Goal: Transaction & Acquisition: Purchase product/service

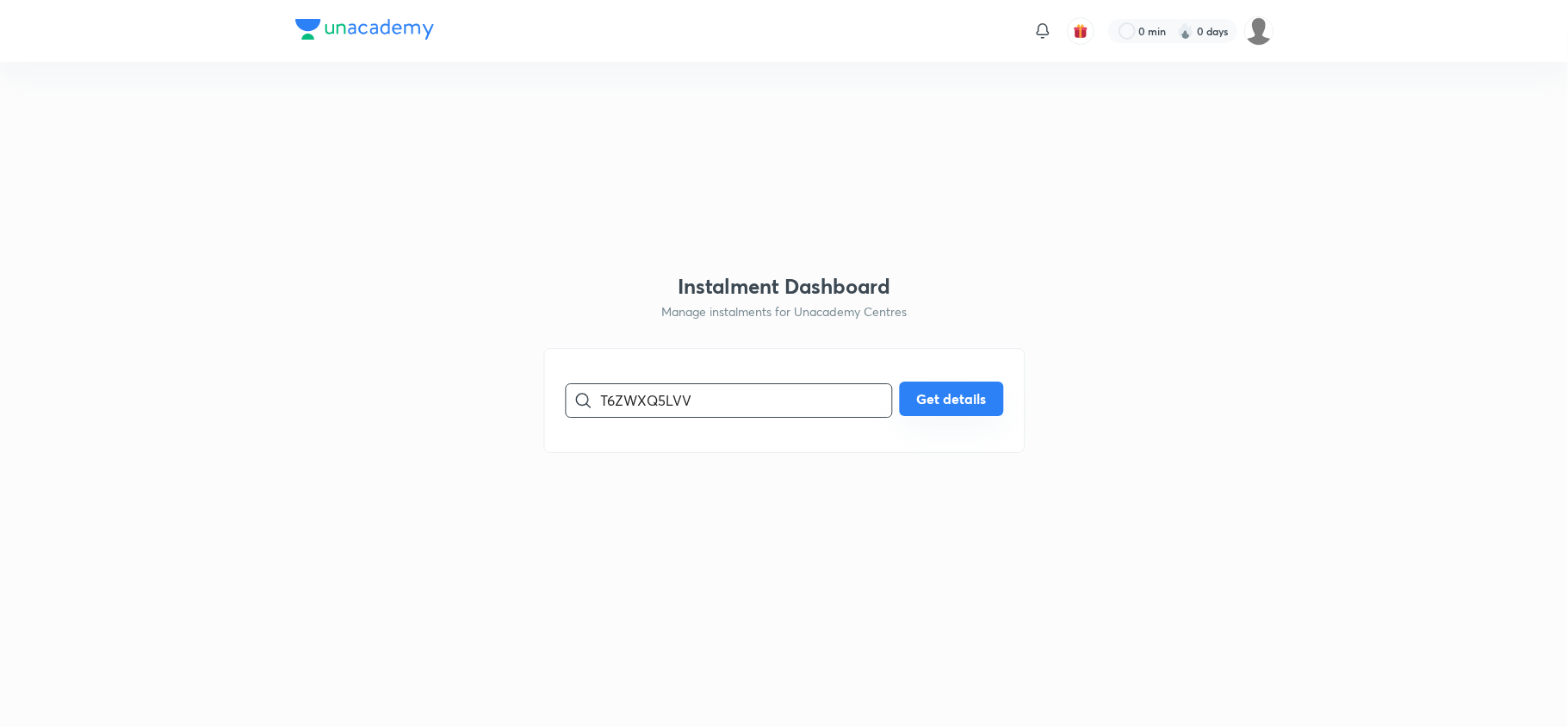
type input "T6ZWXQ5LVV"
click at [917, 395] on button "Get details" at bounding box center [951, 399] width 104 height 35
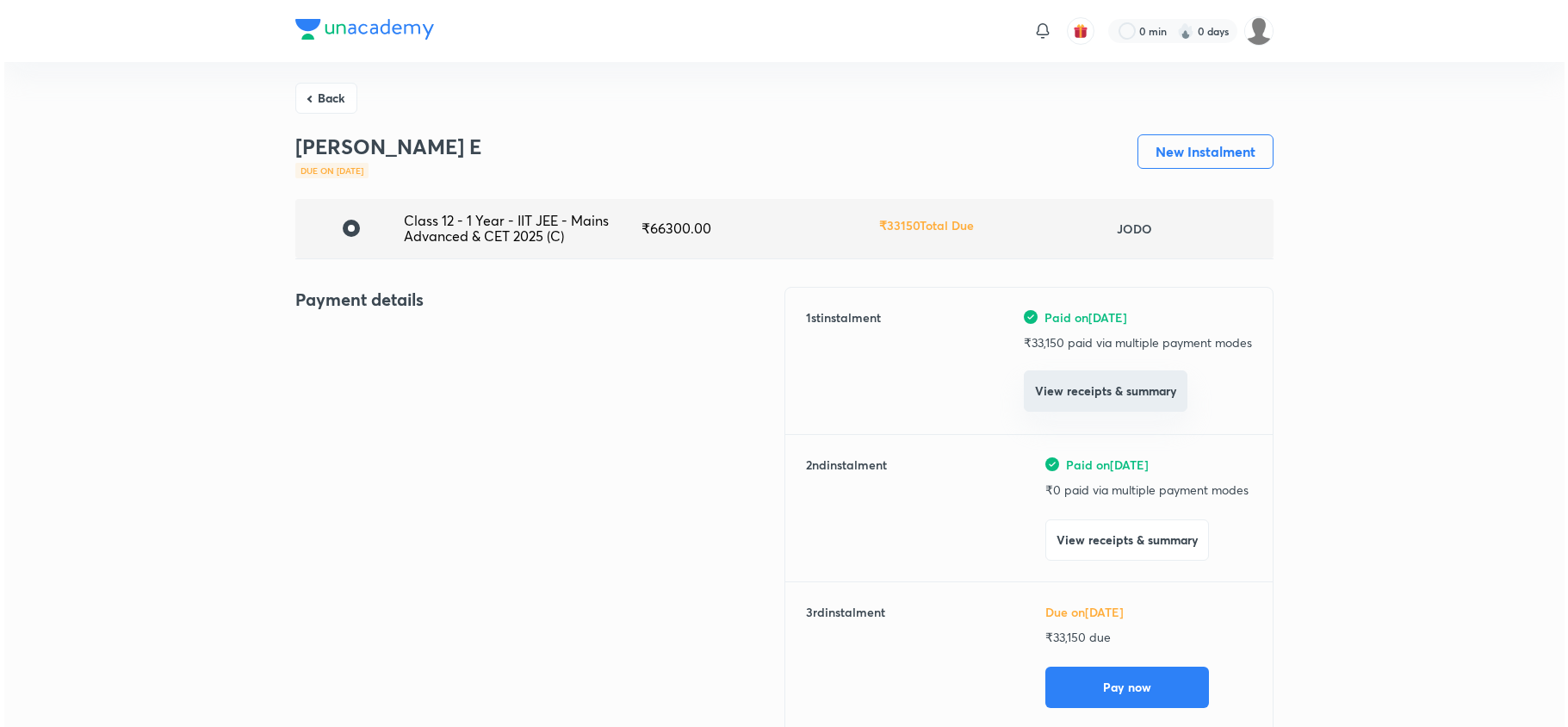
scroll to position [166, 0]
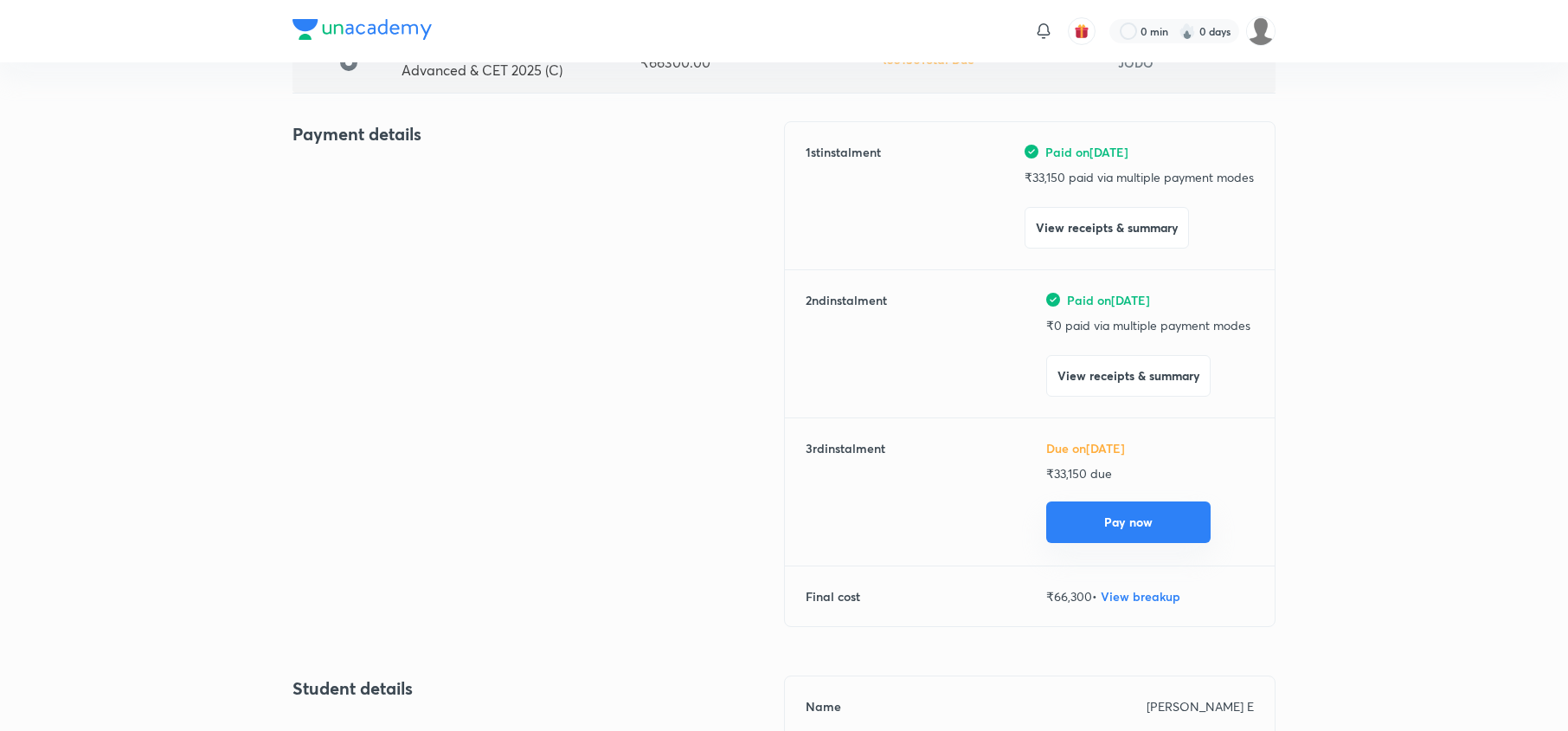
click at [1123, 527] on button "Pay now" at bounding box center [1129, 521] width 164 height 42
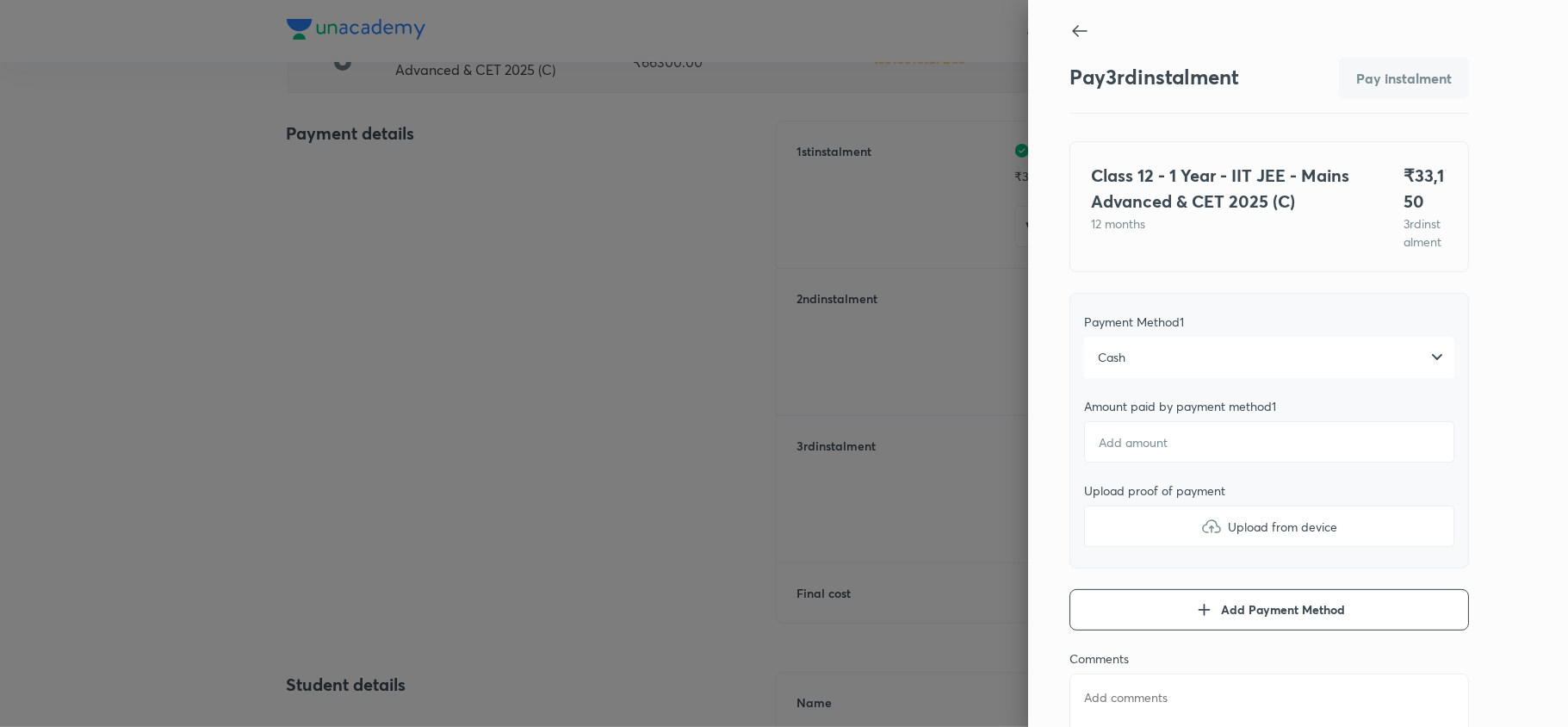
click at [1193, 360] on div "Cash" at bounding box center [1268, 357] width 370 height 41
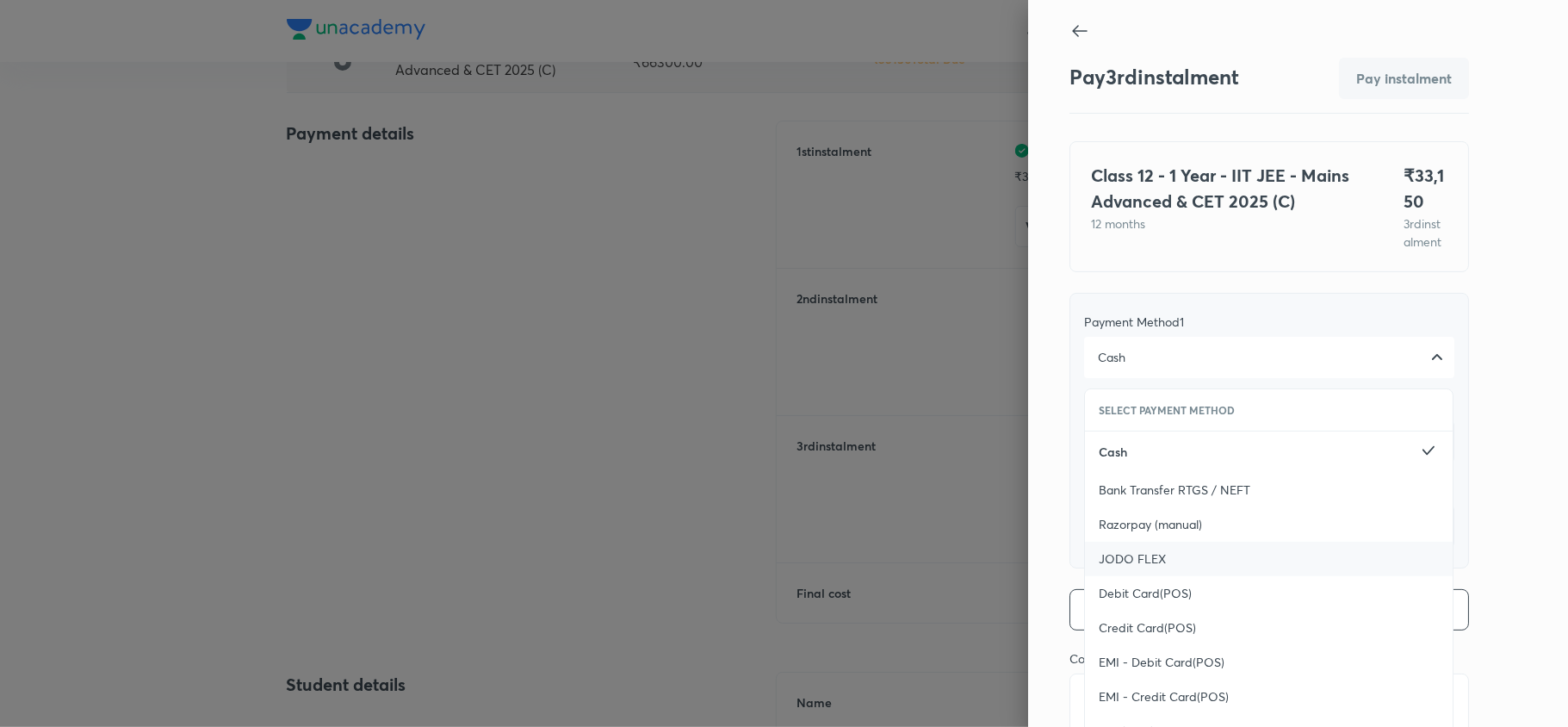
click at [1217, 565] on div "JODO FLEX" at bounding box center [1268, 559] width 368 height 35
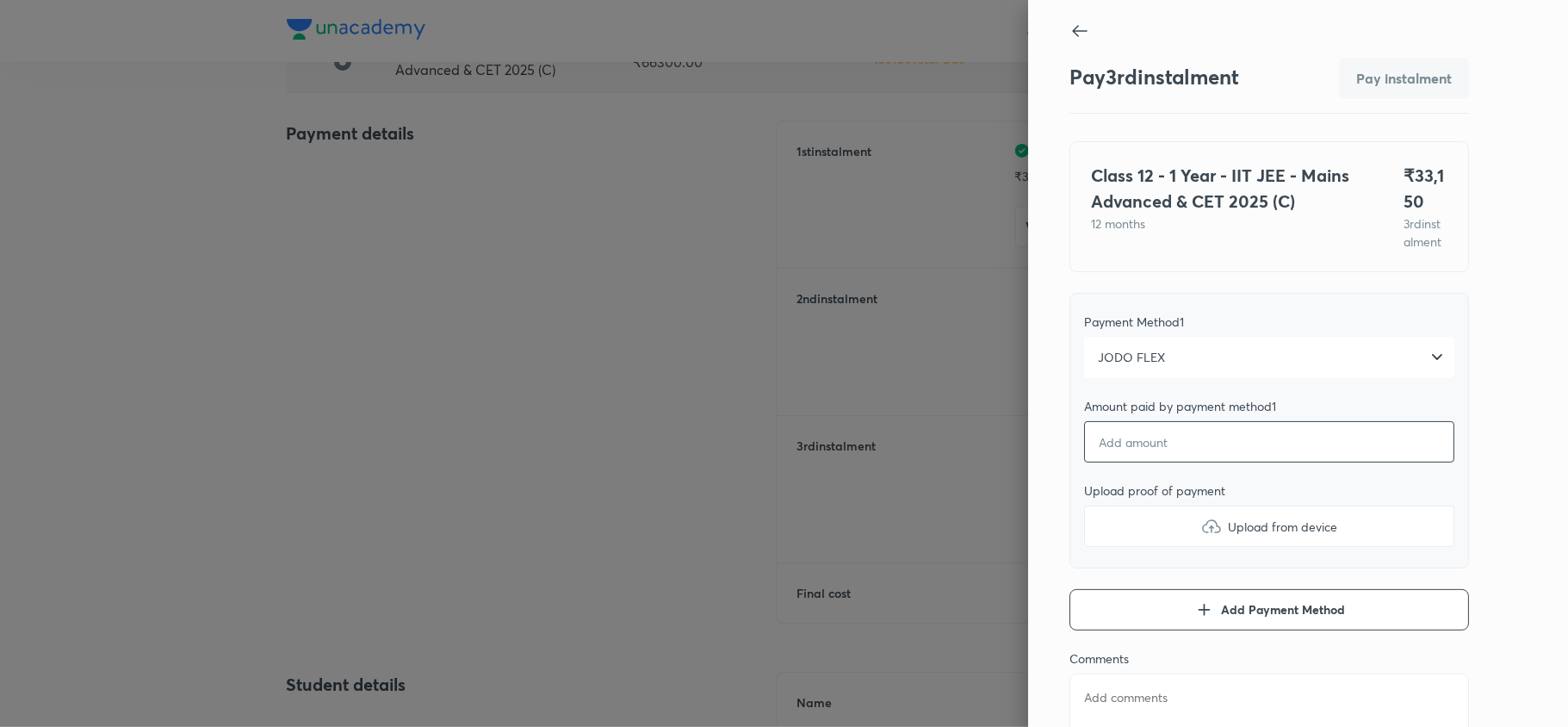
click at [1178, 462] on input "number" at bounding box center [1268, 441] width 370 height 41
type textarea "x"
type input "3"
type textarea "x"
type input "33"
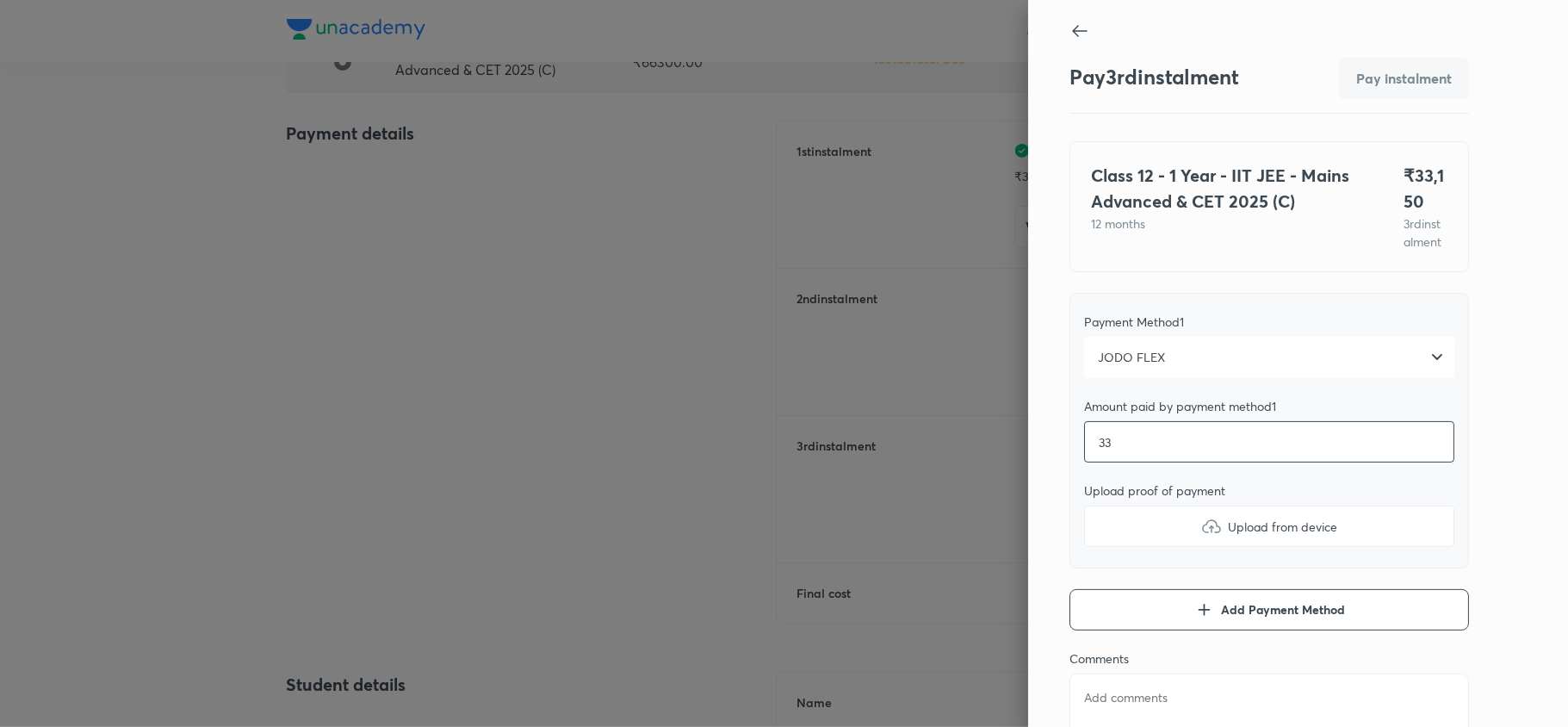
type textarea "x"
type input "331"
type textarea "x"
type input "3315"
type textarea "x"
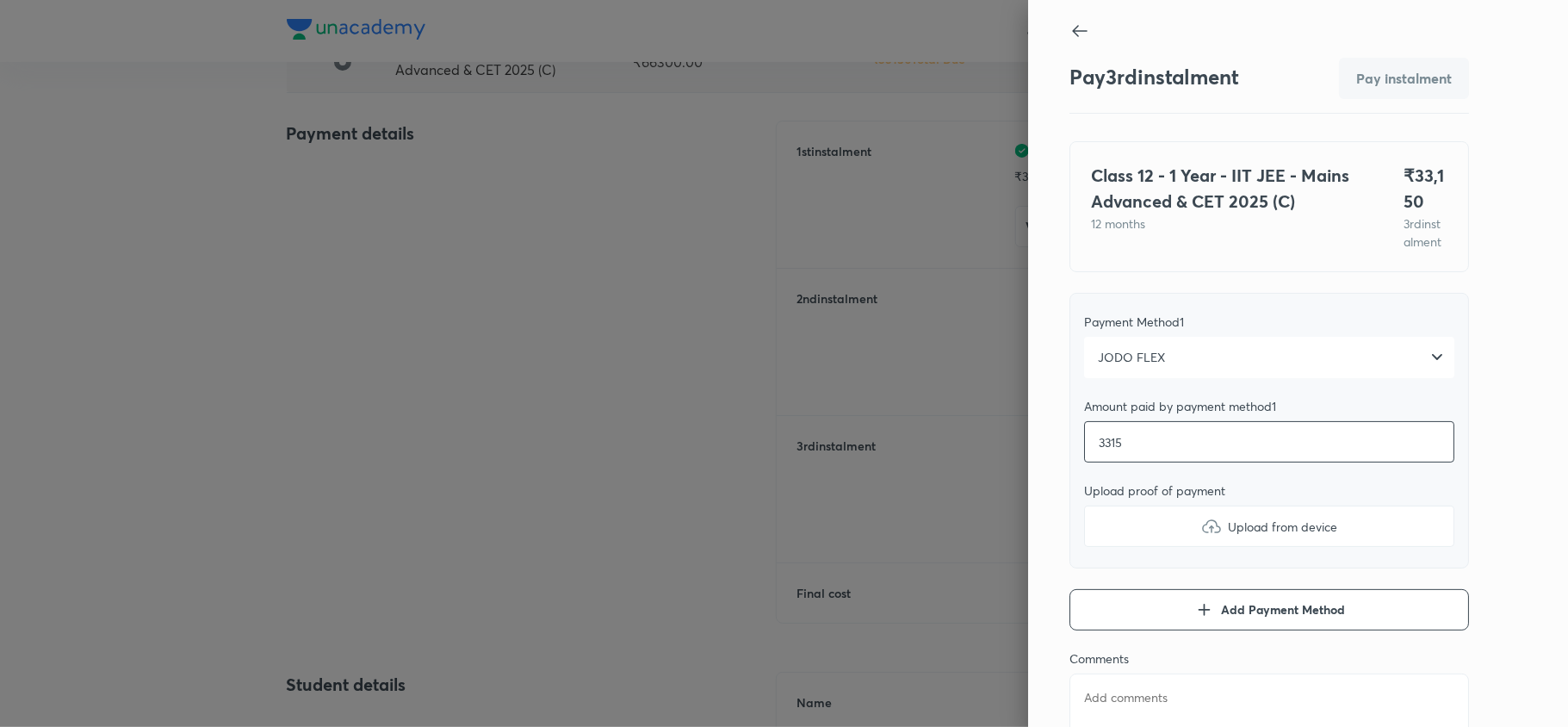
type input "33150"
type textarea "x"
type input "33150"
click at [1229, 546] on label "Upload from device" at bounding box center [1268, 525] width 370 height 41
click at [0, 0] on input "Upload from device" at bounding box center [0, 0] width 0 height 0
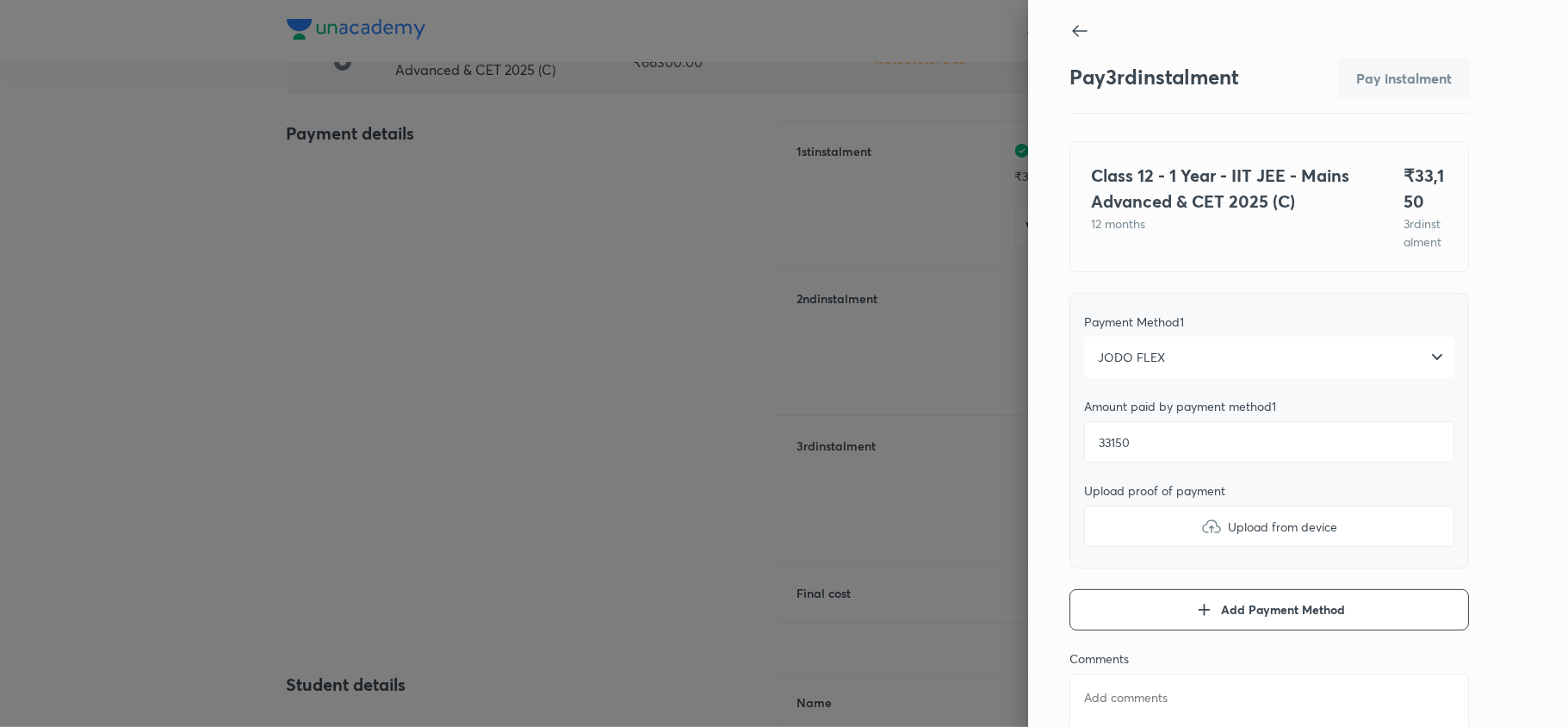
type textarea "x"
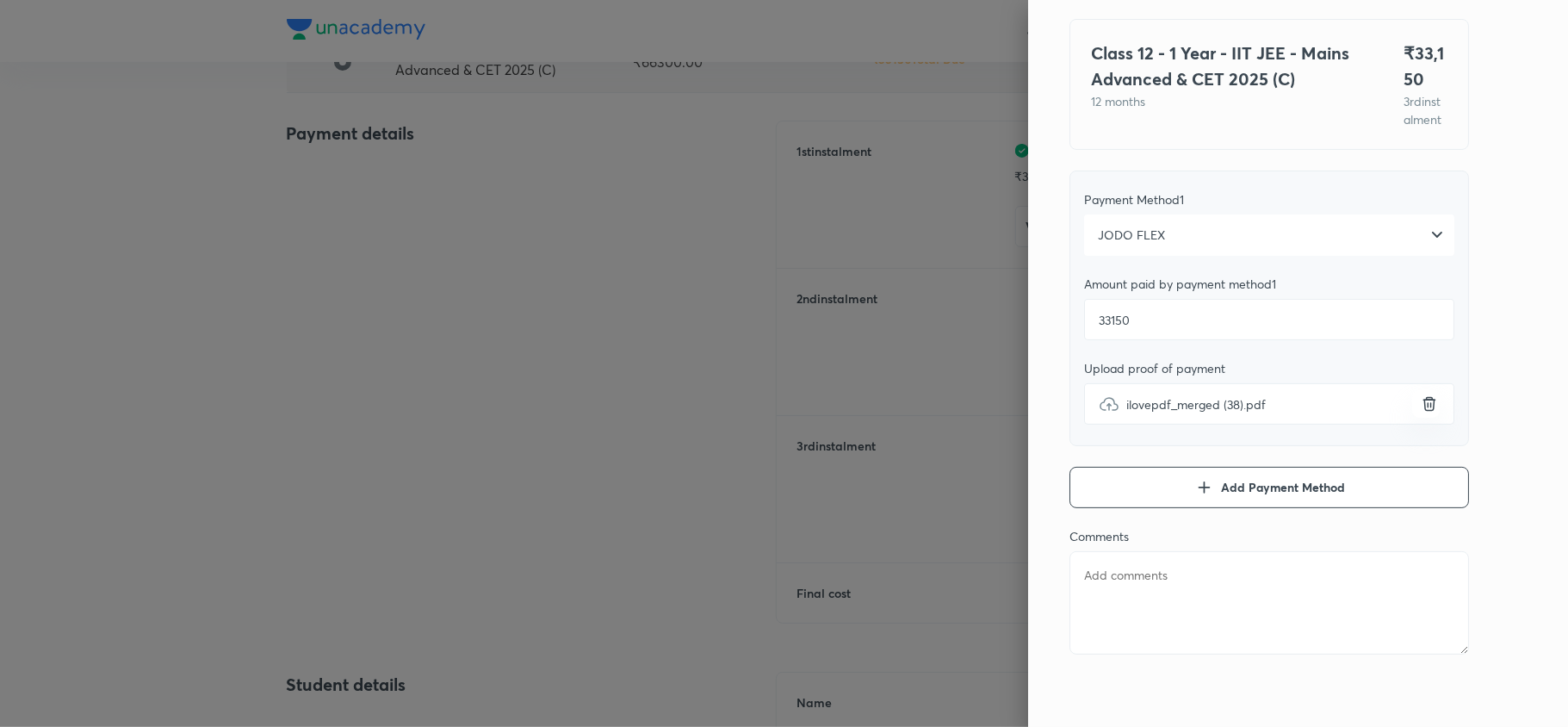
click at [1137, 587] on textarea at bounding box center [1268, 603] width 399 height 104
type textarea "l"
type textarea "x"
type textarea "la"
type textarea "x"
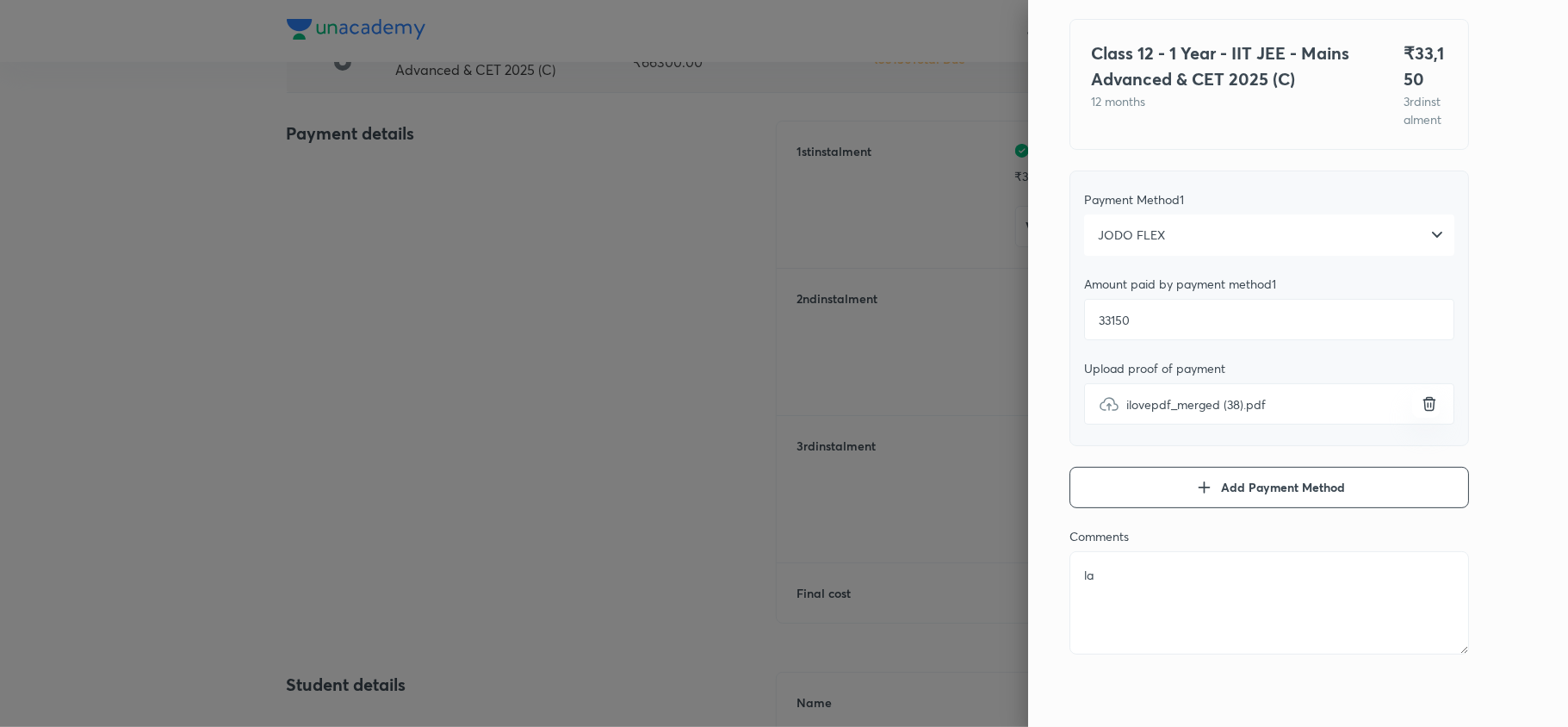
type textarea "las"
type textarea "x"
type textarea "last"
type textarea "x"
type textarea "last"
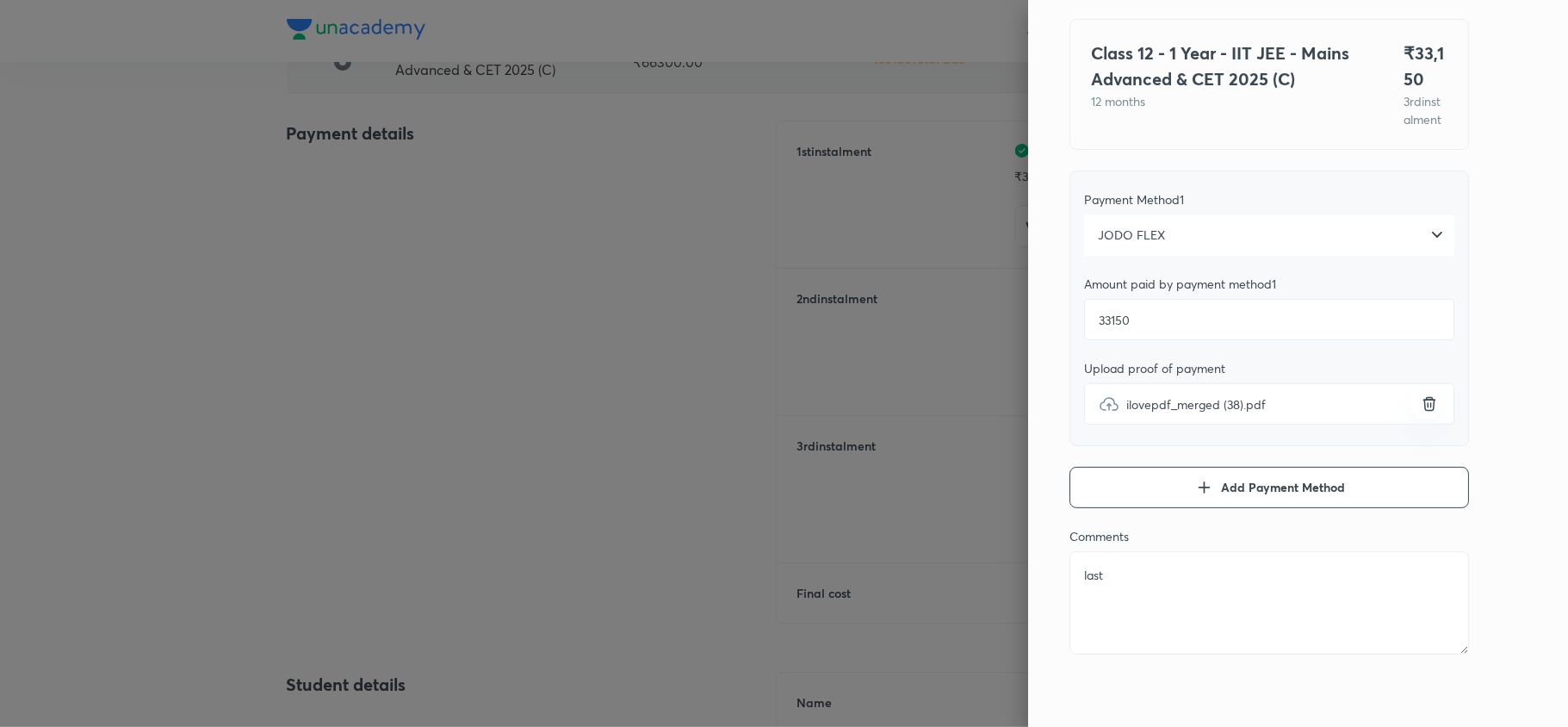
type textarea "x"
type textarea "last i"
type textarea "x"
type textarea "last in"
type textarea "x"
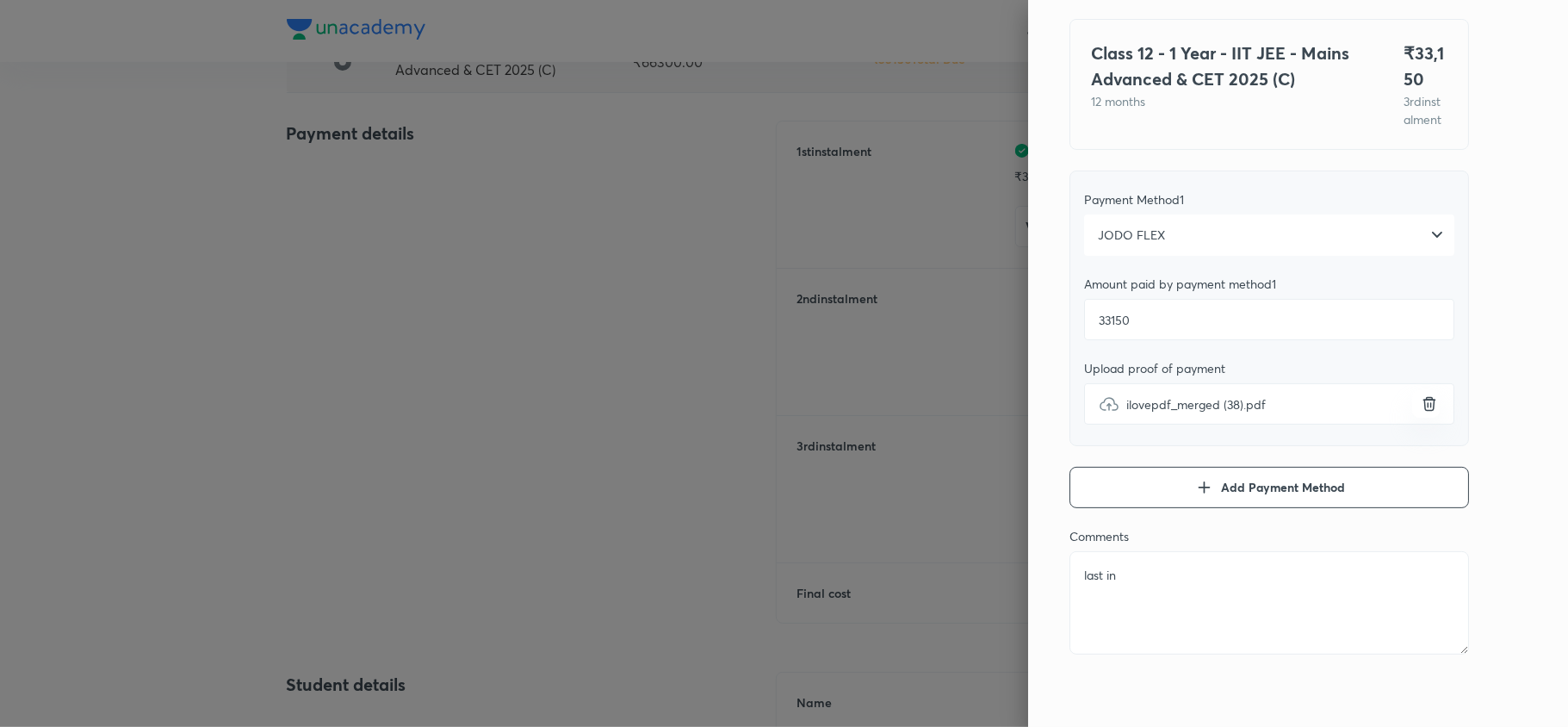
type textarea "last ins"
type textarea "x"
type textarea "last inst"
type textarea "x"
type textarea "last insta"
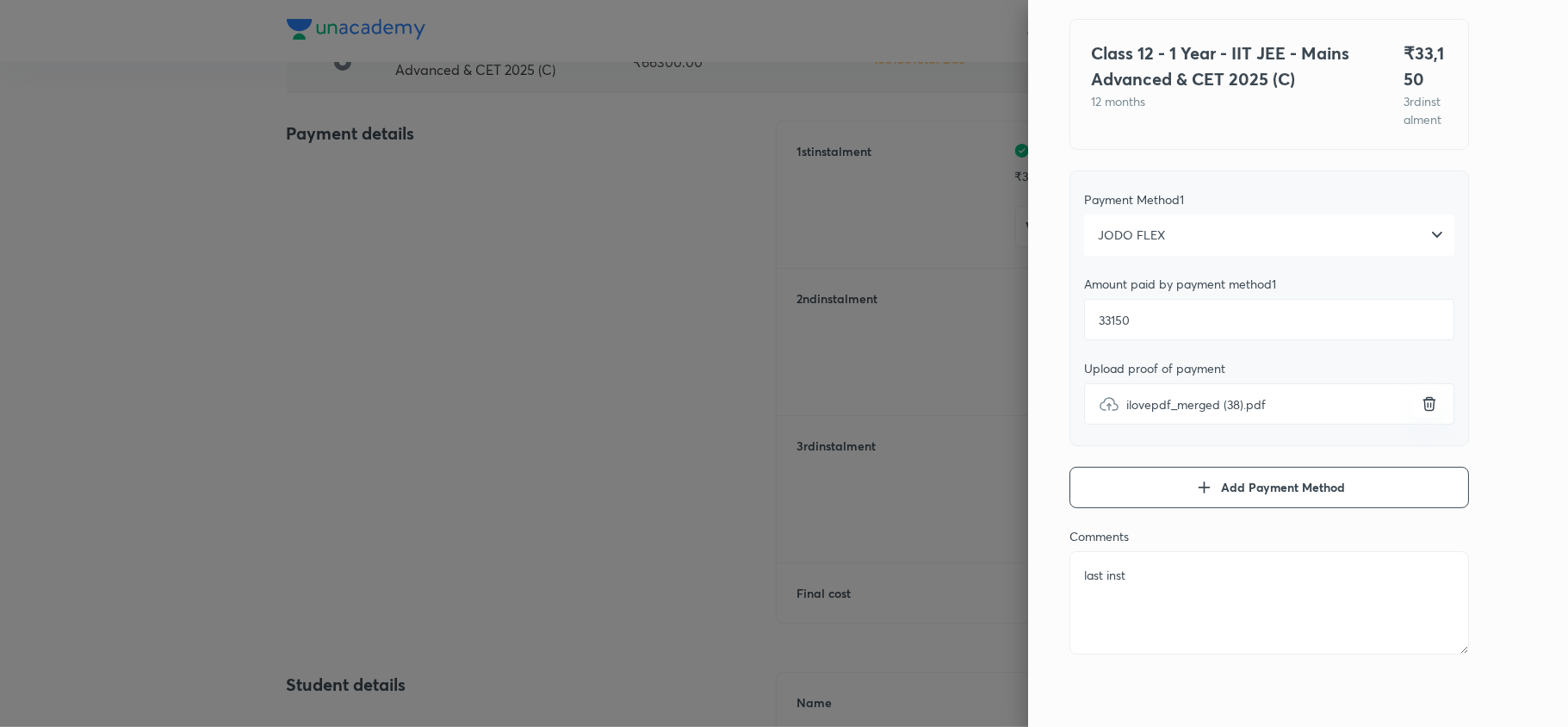
type textarea "x"
type textarea "last instal"
type textarea "x"
type textarea "last install"
type textarea "x"
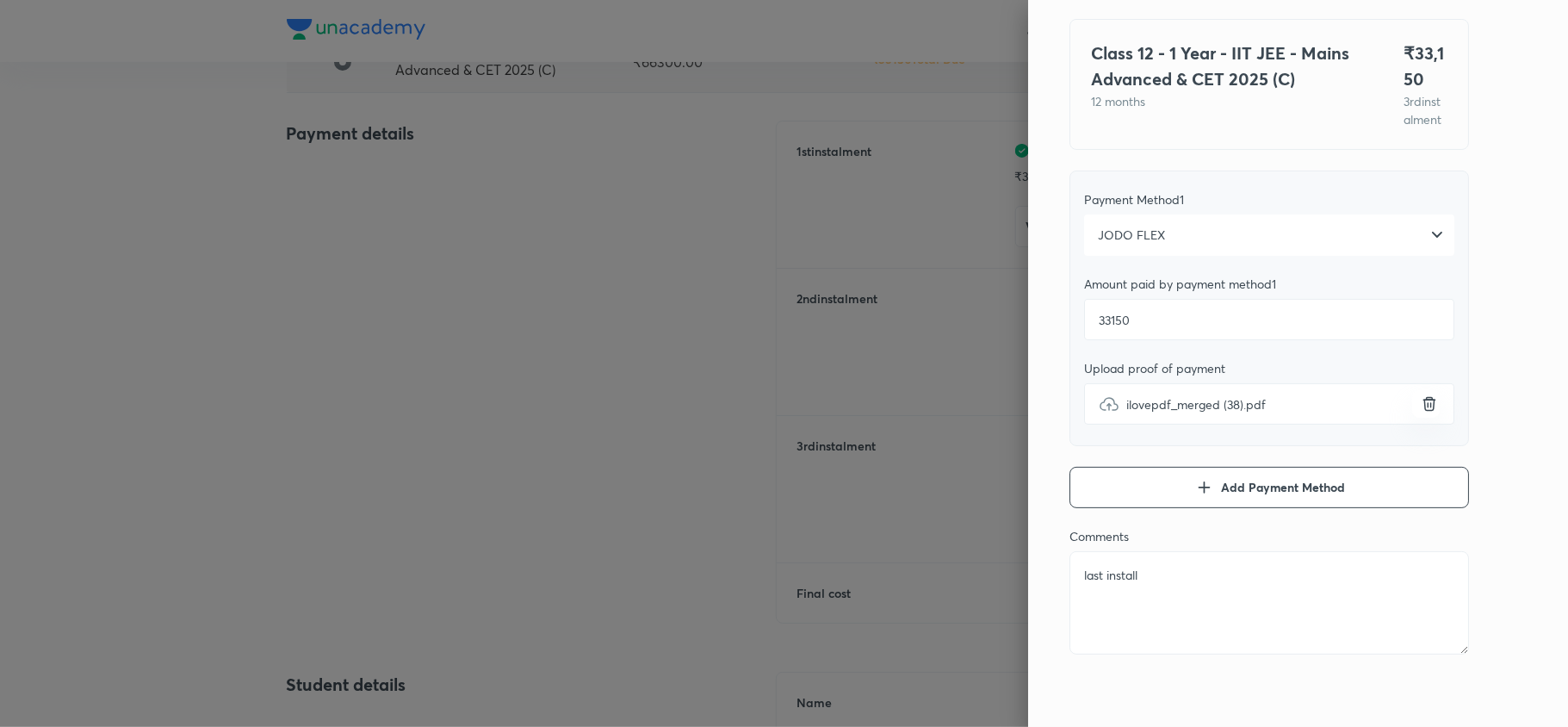
type textarea "last installm"
type textarea "x"
type textarea "last installme"
type textarea "x"
type textarea "last installmen"
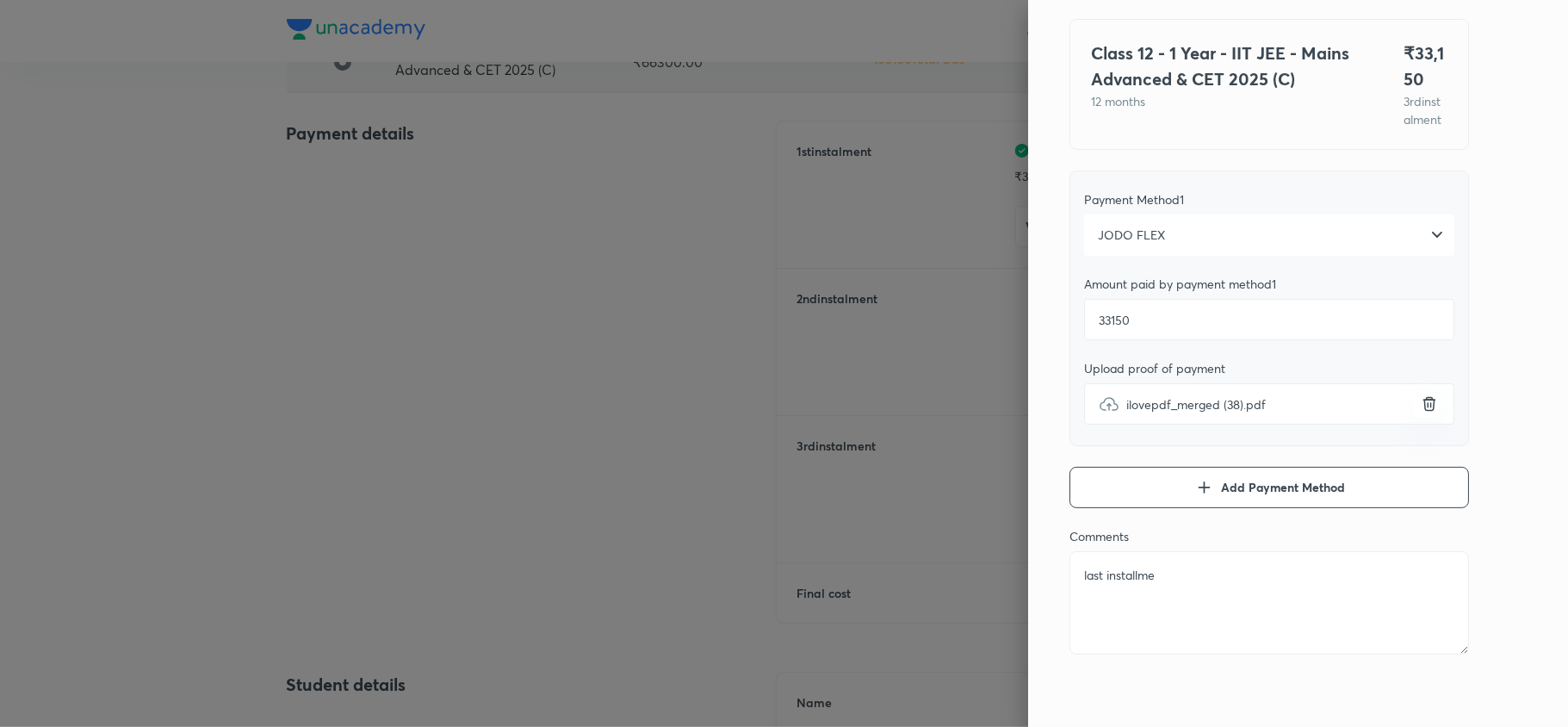
type textarea "x"
type textarea "last installment"
type textarea "x"
type textarea "last installment"
type textarea "x"
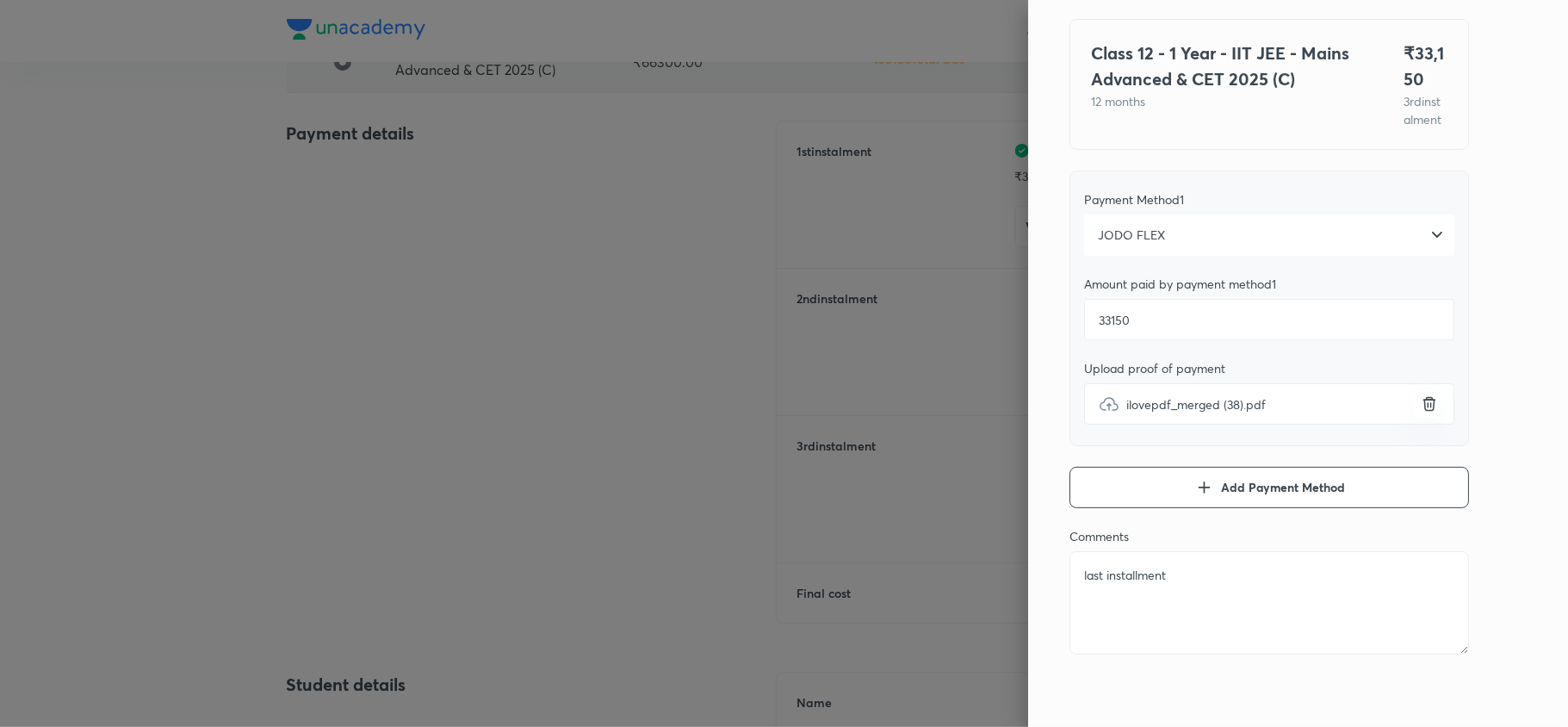
type textarea "last installment p"
type textarea "x"
type textarea "last installment pa"
type textarea "x"
type textarea "last installment pai"
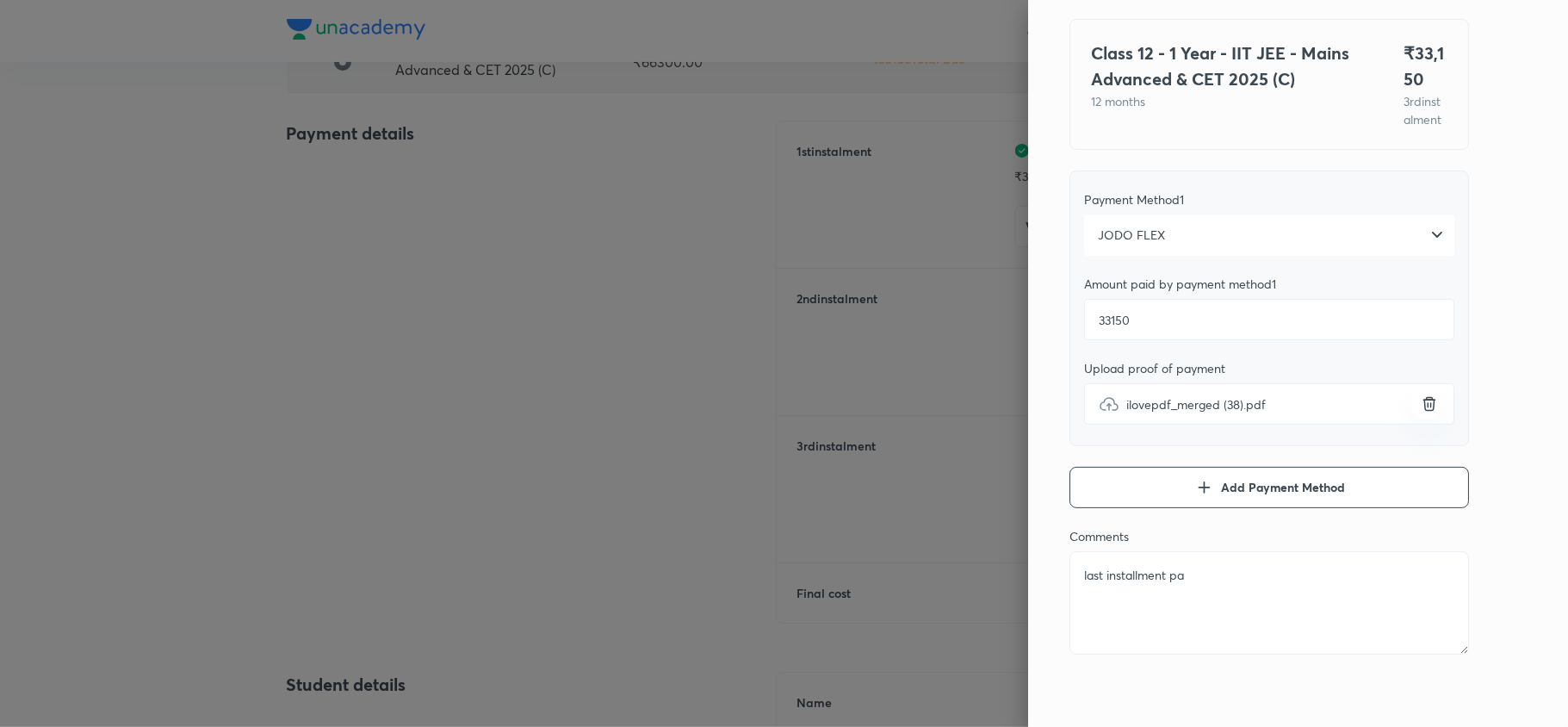
type textarea "x"
type textarea "last installment paid"
type textarea "x"
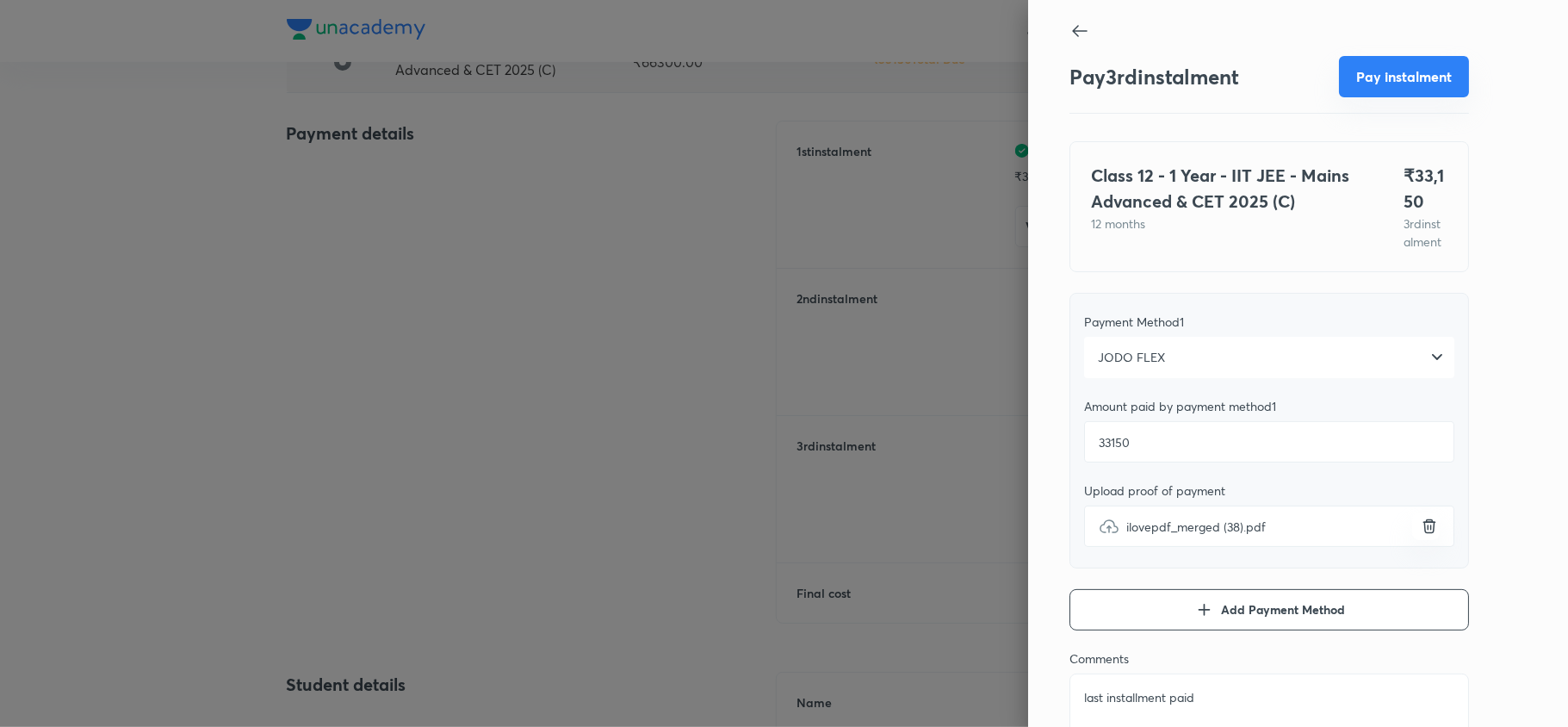
type textarea "last installment paid"
click at [1364, 71] on button "Pay instalment" at bounding box center [1403, 76] width 130 height 41
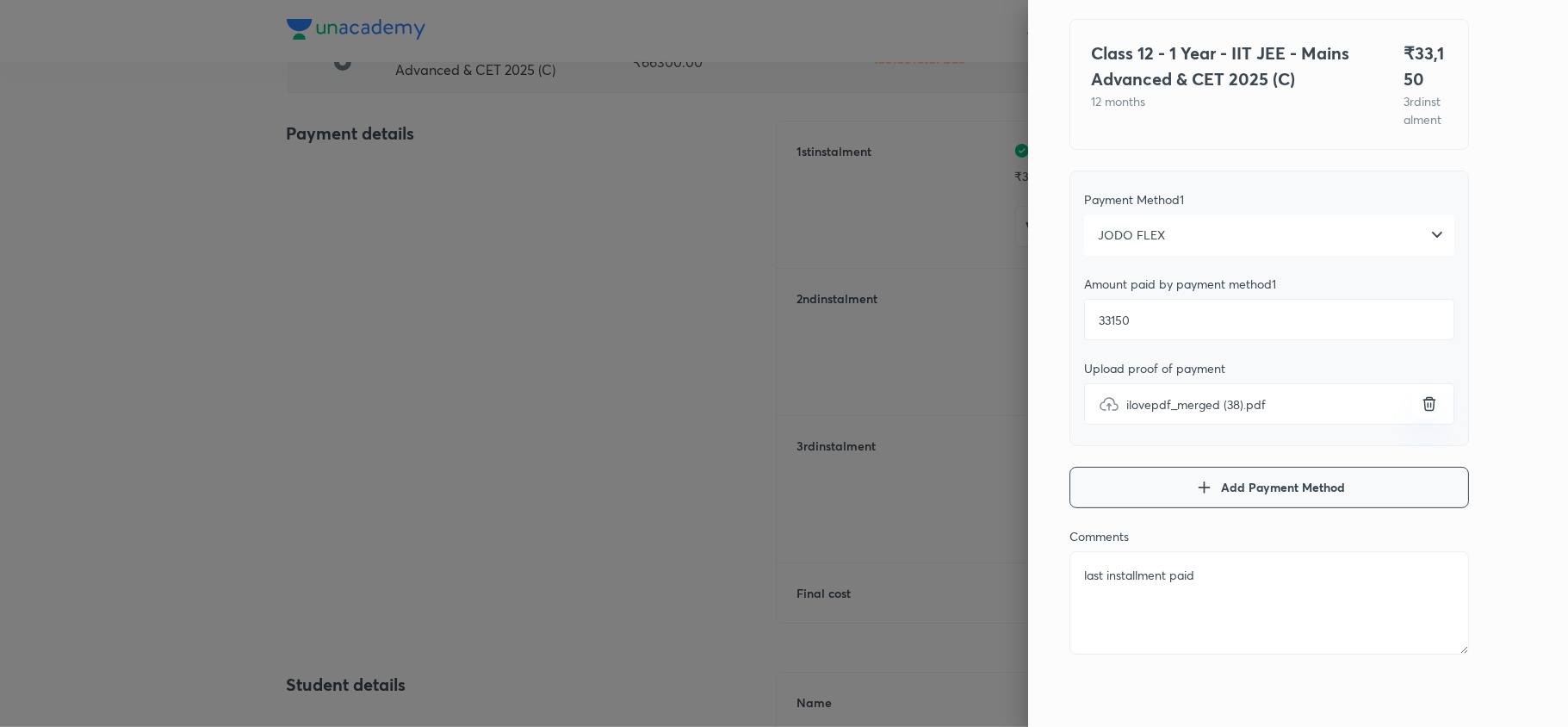
click at [1202, 477] on button "Add Payment Method" at bounding box center [1268, 487] width 399 height 41
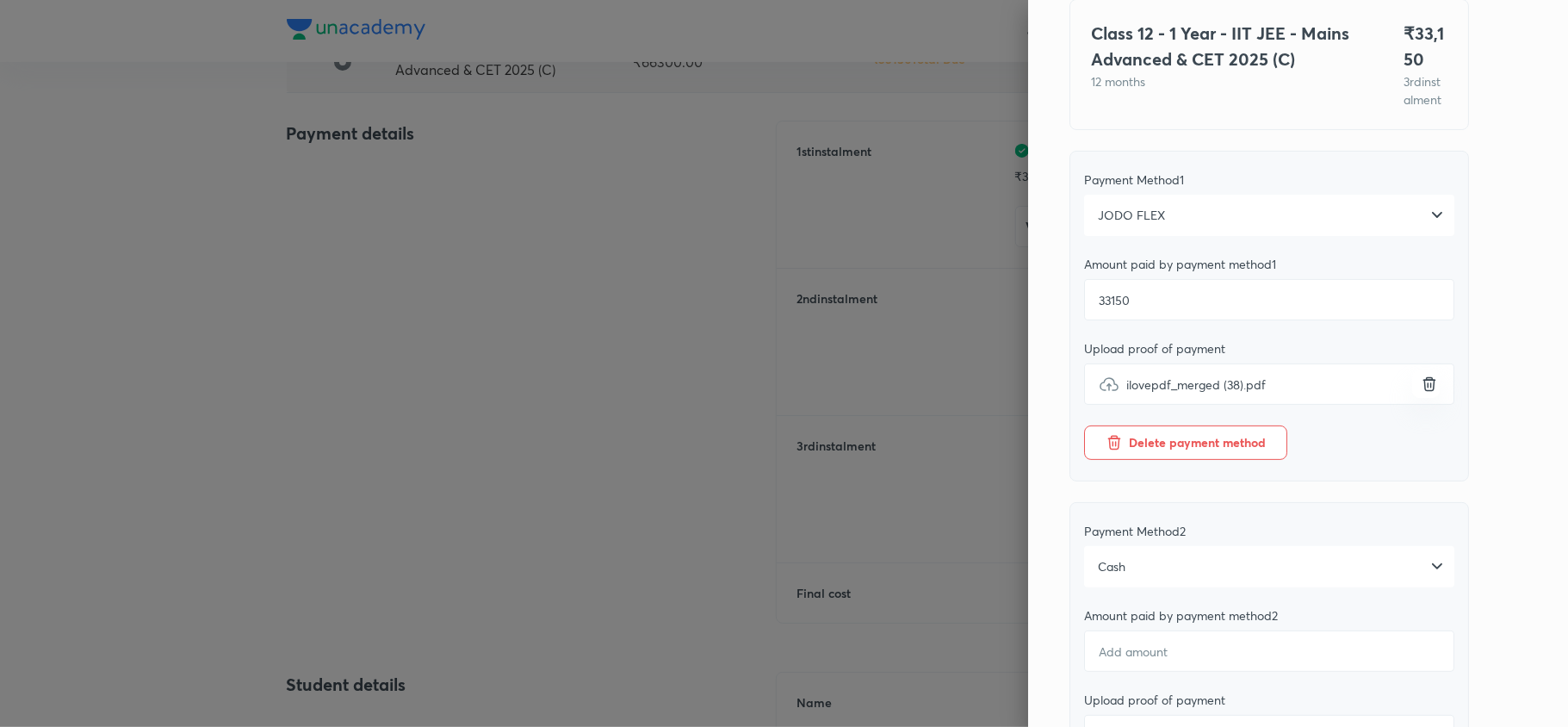
click at [1420, 393] on icon "button" at bounding box center [1429, 384] width 17 height 17
click at [0, 0] on input "ilovepdf_merged (38).pdf" at bounding box center [0, 0] width 0 height 0
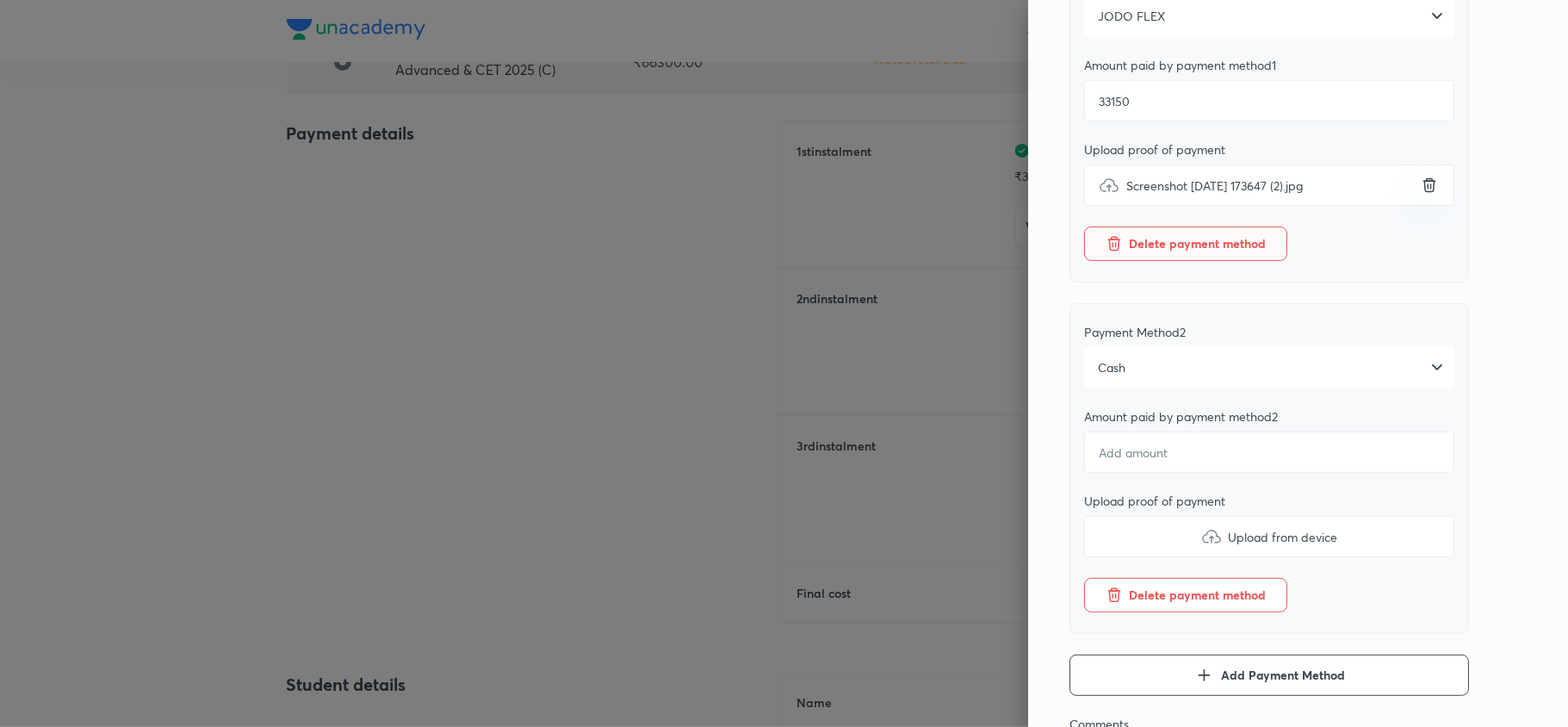
scroll to position [343, 0]
click at [1220, 602] on span "Delete payment method" at bounding box center [1196, 594] width 137 height 17
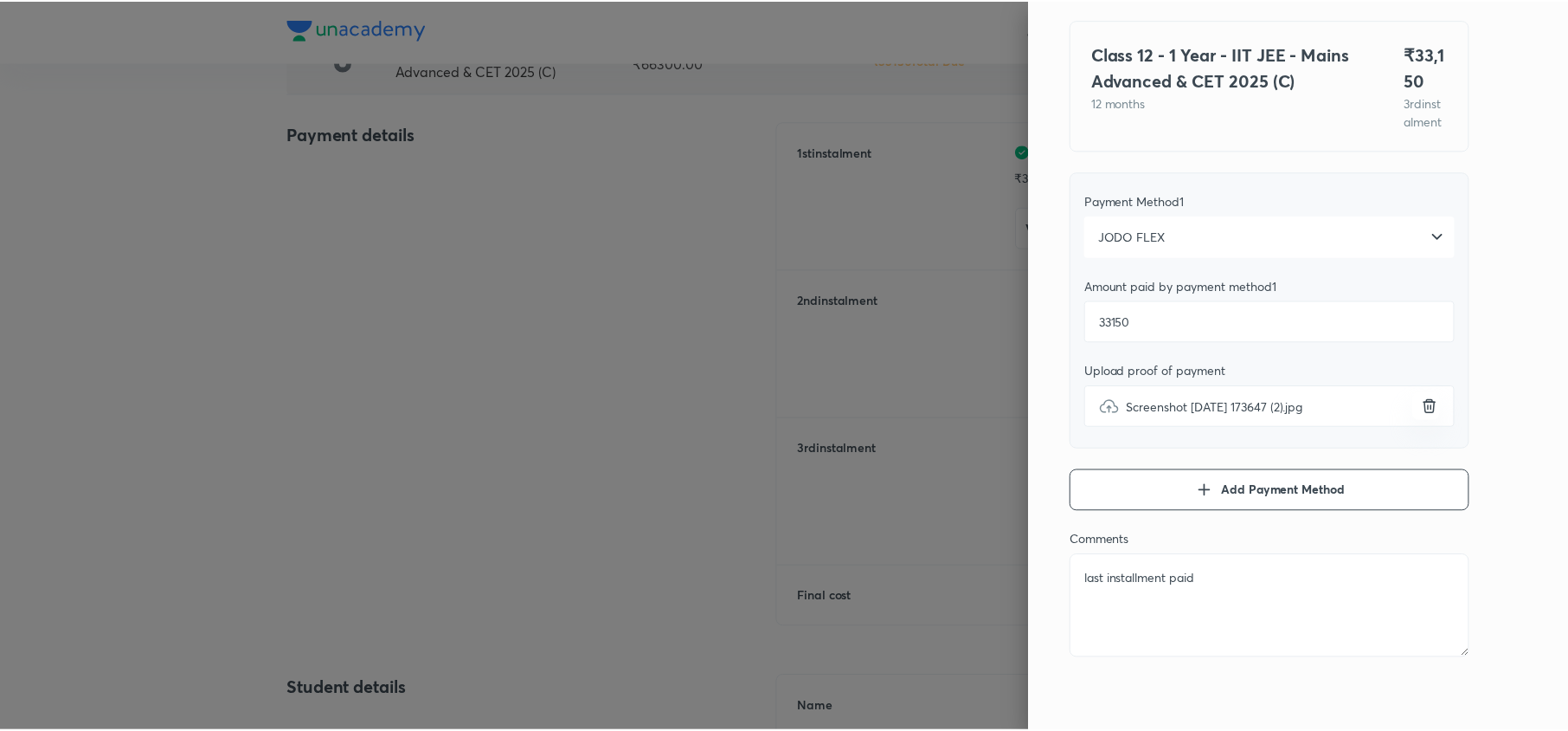
scroll to position [0, 0]
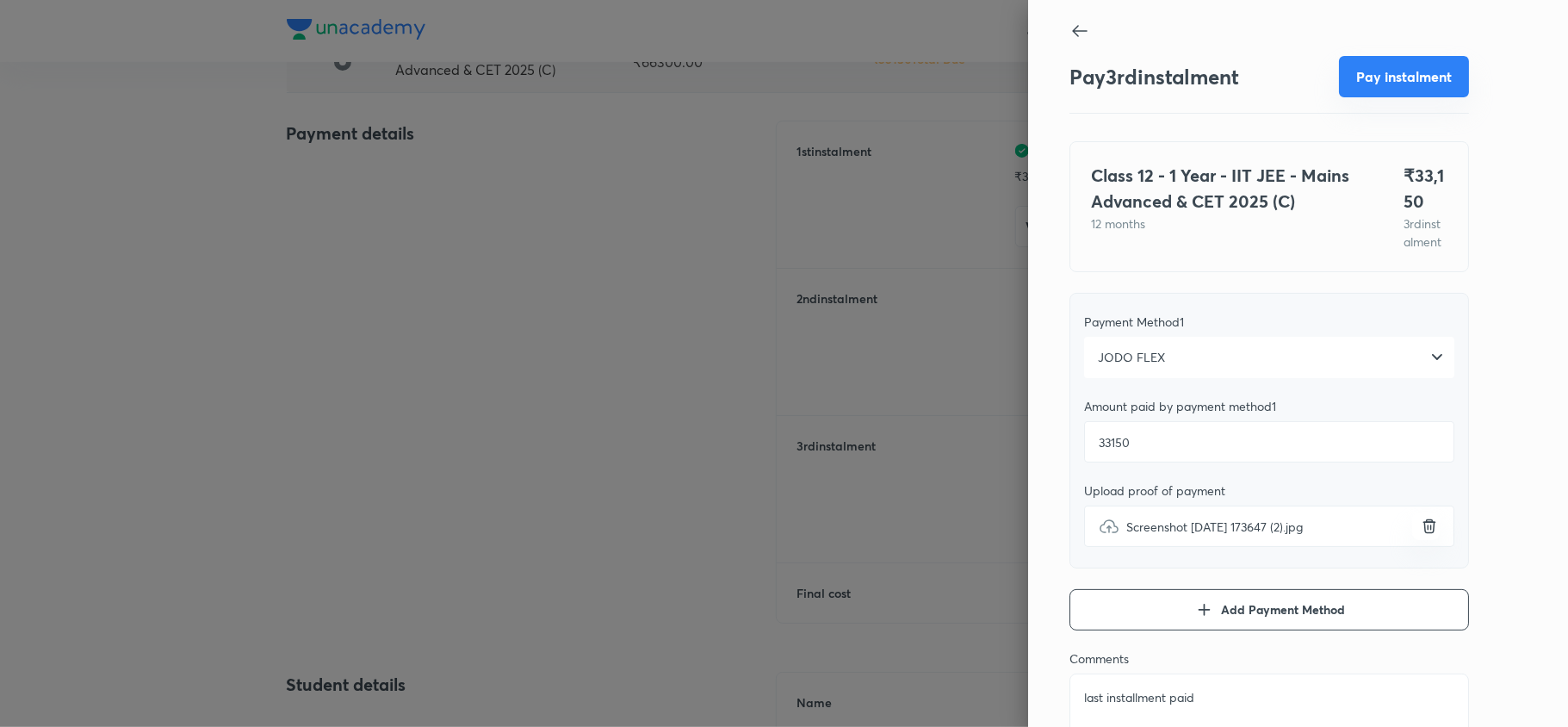
click at [1368, 74] on button "Pay instalment" at bounding box center [1403, 76] width 130 height 41
type textarea "x"
